Goal: Check status: Check status

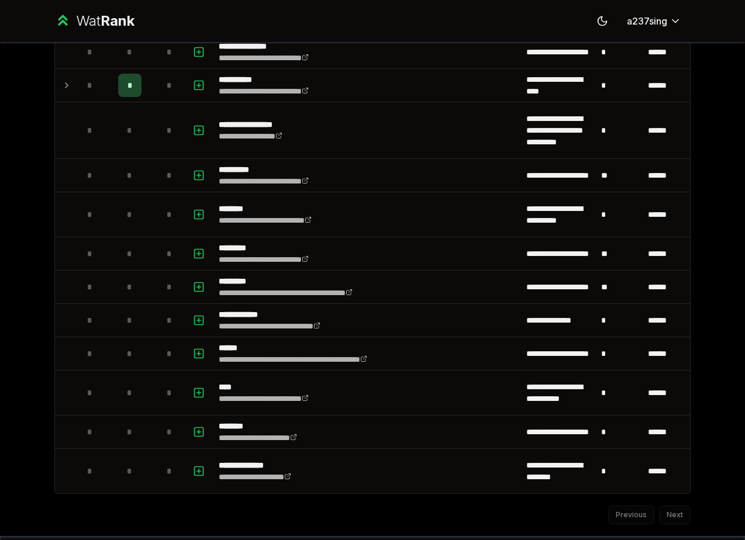
scroll to position [1476, 0]
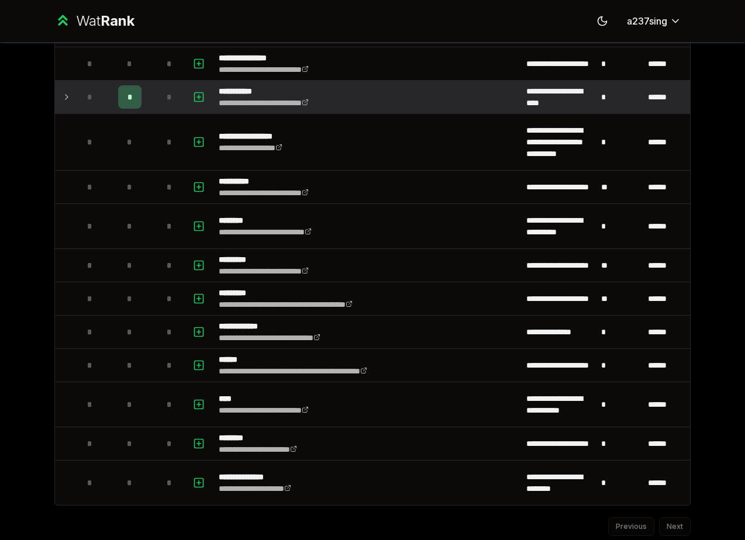
click at [64, 96] on icon at bounding box center [66, 97] width 9 height 14
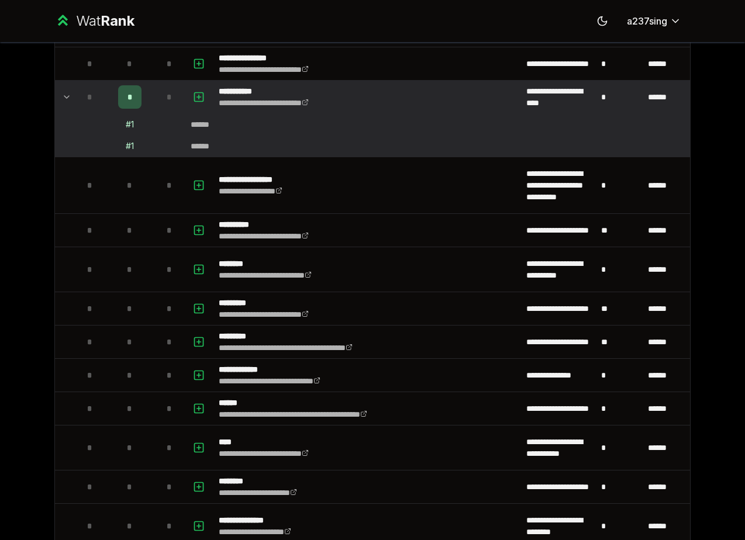
click at [131, 144] on div "# 1" at bounding box center [130, 146] width 8 height 12
click at [129, 98] on span "*" at bounding box center [129, 97] width 5 height 12
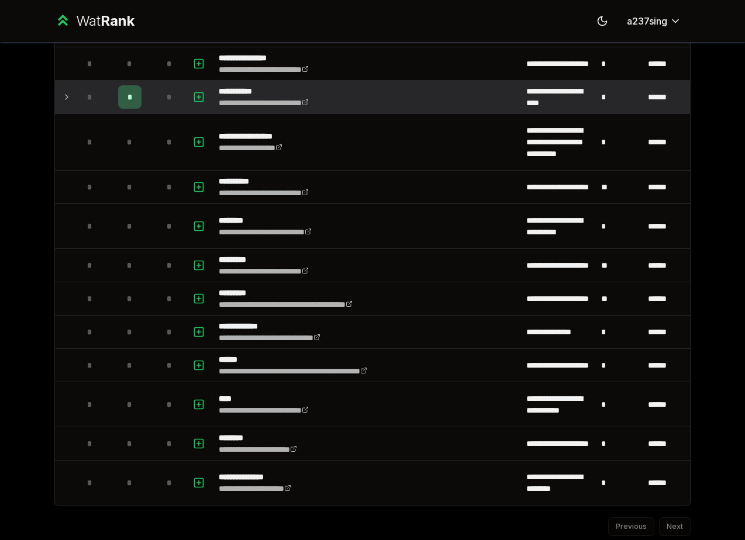
click at [129, 98] on span "*" at bounding box center [129, 97] width 5 height 12
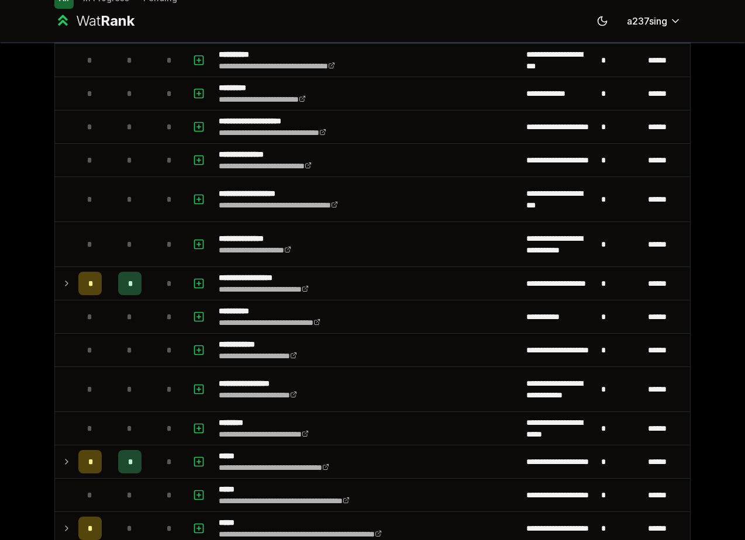
scroll to position [0, 0]
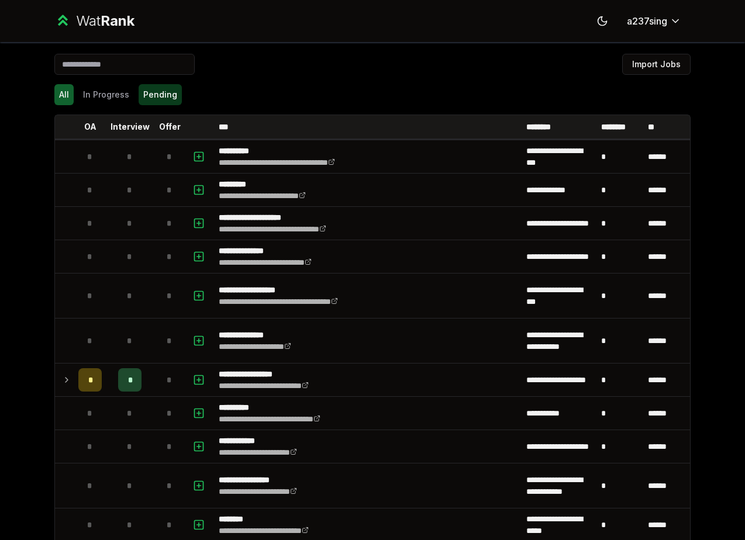
click at [162, 93] on button "Pending" at bounding box center [160, 94] width 43 height 21
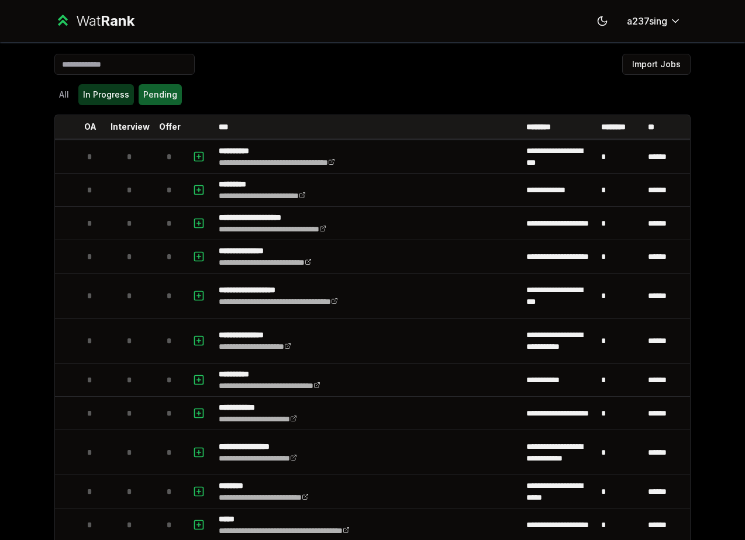
click at [117, 92] on button "In Progress" at bounding box center [106, 94] width 56 height 21
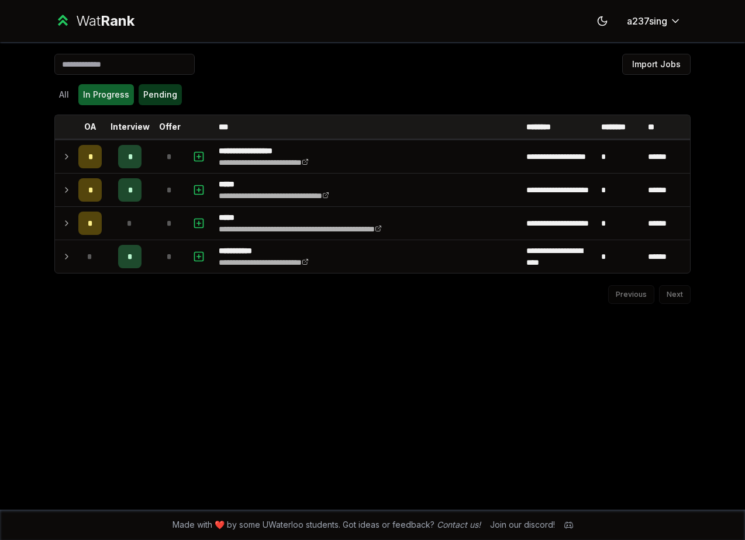
click at [167, 88] on button "Pending" at bounding box center [160, 94] width 43 height 21
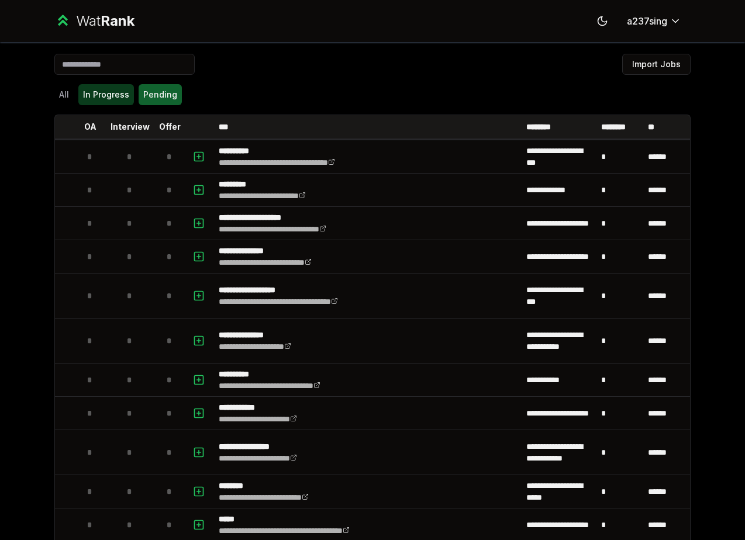
click at [124, 89] on button "In Progress" at bounding box center [106, 94] width 56 height 21
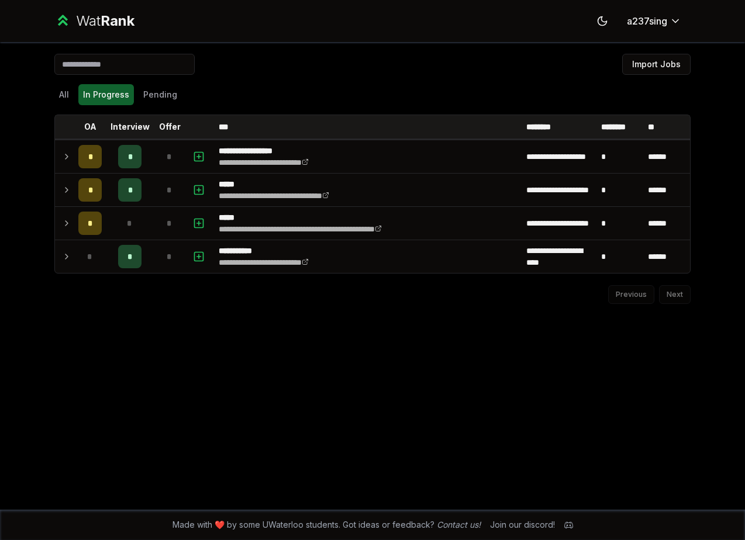
click at [54, 91] on div "**********" at bounding box center [372, 276] width 673 height 468
click at [68, 95] on button "All" at bounding box center [63, 94] width 19 height 21
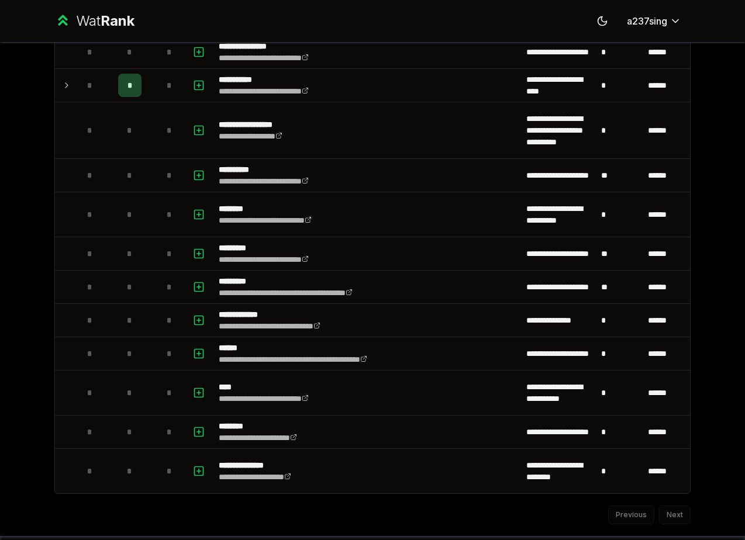
scroll to position [1514, 0]
